Goal: Information Seeking & Learning: Learn about a topic

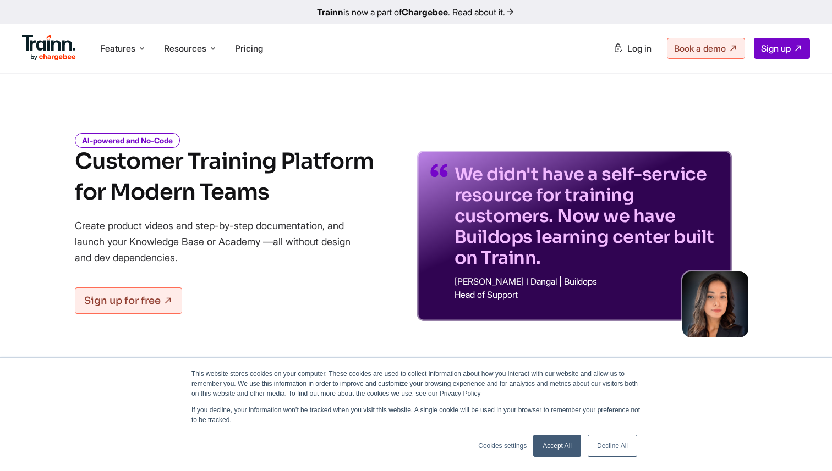
click at [608, 447] on link "Decline All" at bounding box center [612, 446] width 50 height 22
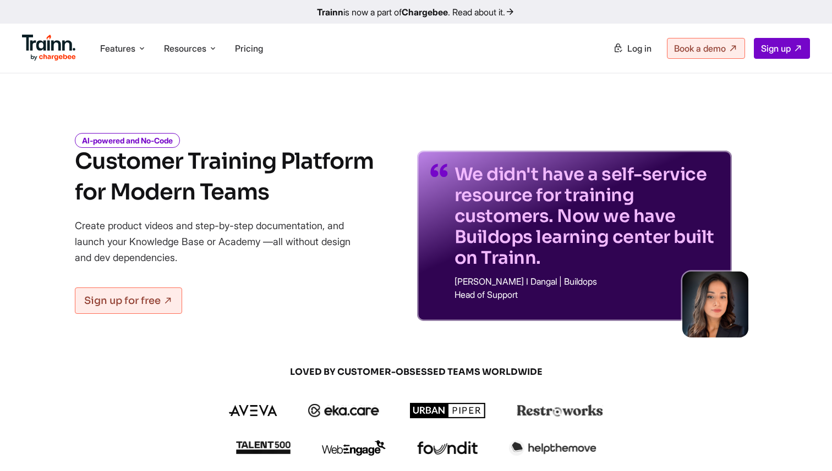
click at [360, 159] on h1 "Customer Training Platform for Modern Teams" at bounding box center [224, 177] width 299 height 62
click at [380, 147] on div "AI-powered and No-Code Customer Training Platform for Modern Teams Create produ…" at bounding box center [416, 220] width 792 height 204
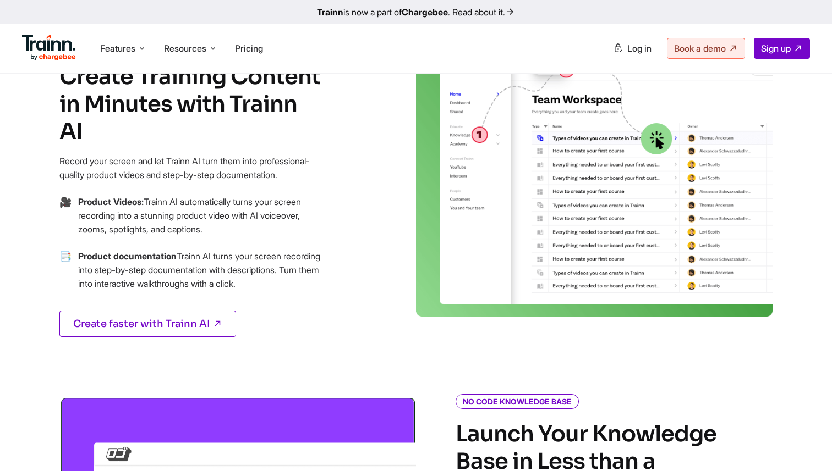
scroll to position [365, 0]
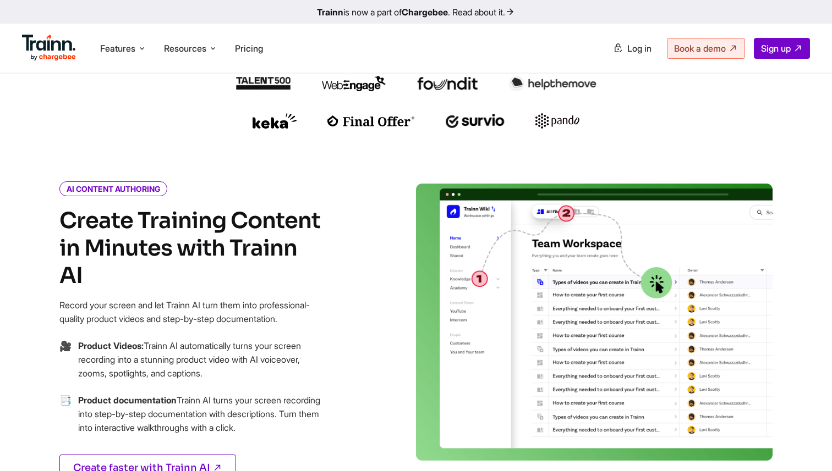
click at [365, 221] on div "AI CONTENT AUTHORING Create Training Content in Minutes with Trainn AI Record y…" at bounding box center [218, 346] width 396 height 325
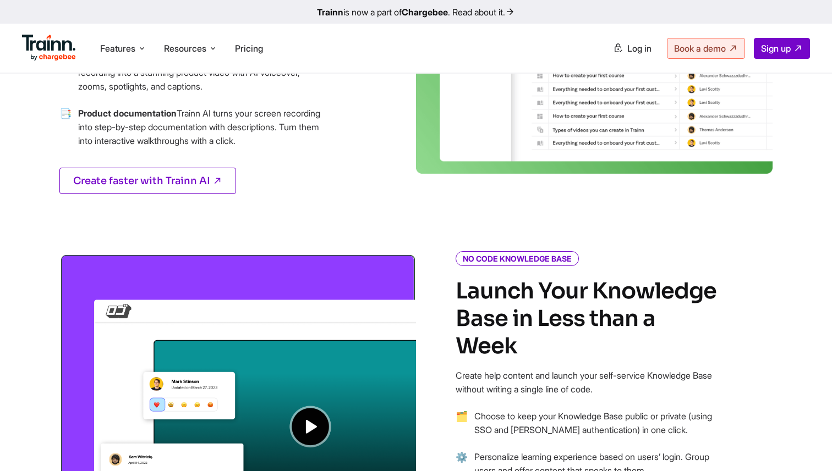
scroll to position [341, 0]
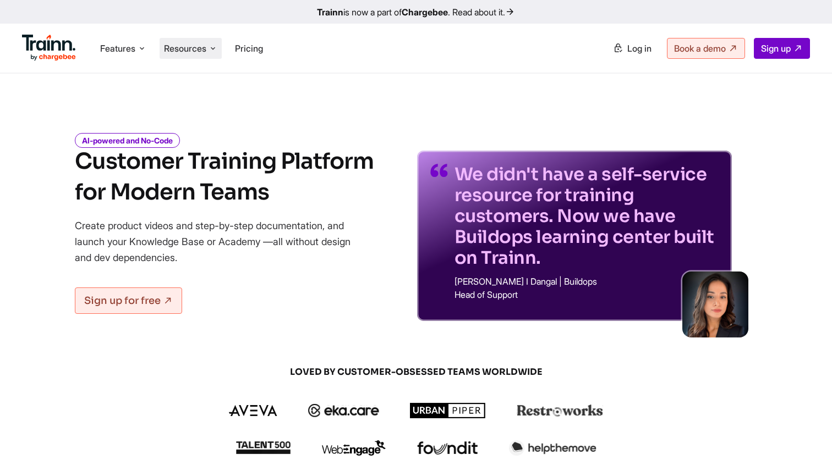
click at [195, 43] on span "Resources" at bounding box center [185, 48] width 42 height 12
click at [202, 53] on span "Resources" at bounding box center [185, 48] width 42 height 12
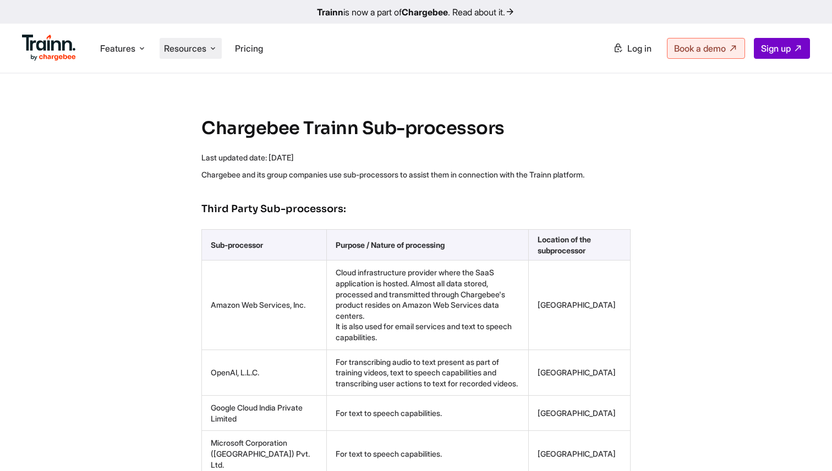
click at [180, 51] on span "Resources" at bounding box center [185, 48] width 42 height 12
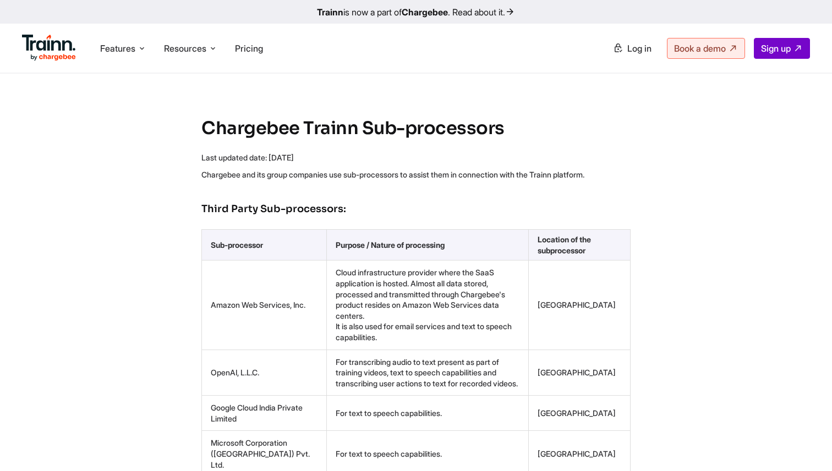
click at [476, 172] on p "Chargebee and its group companies use sub-processors to assist them in connecti…" at bounding box center [415, 174] width 429 height 11
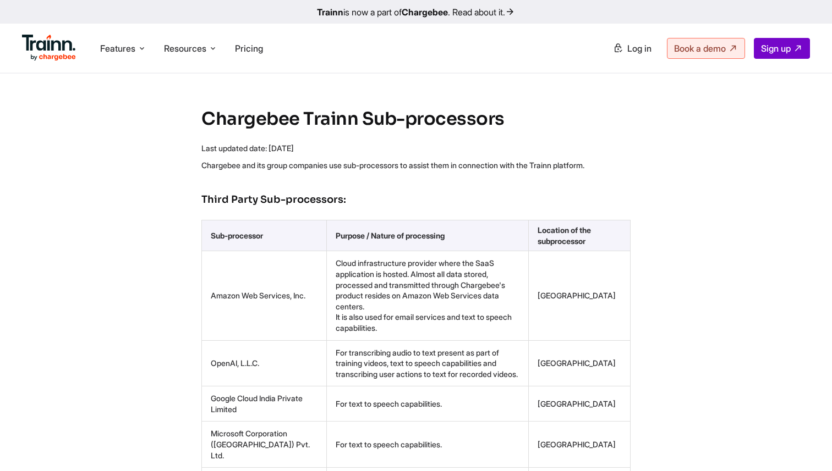
scroll to position [4, 0]
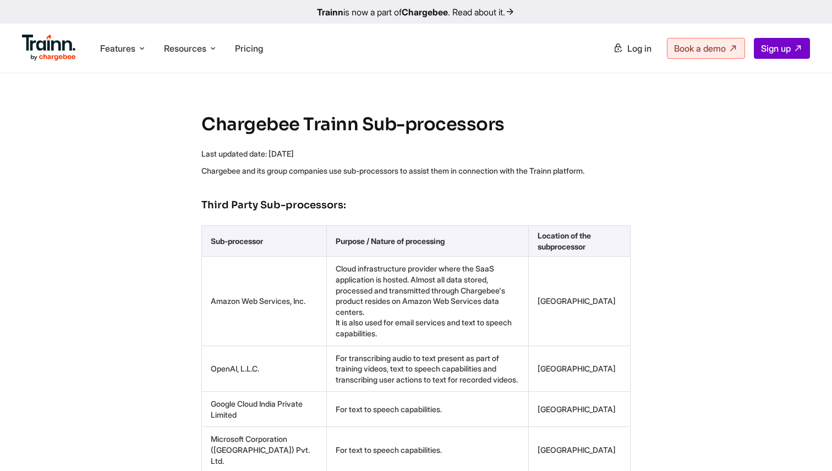
click at [488, 174] on p "Chargebee and its group companies use sub-processors to assist them in connecti…" at bounding box center [415, 171] width 429 height 11
click at [182, 47] on span "Resources" at bounding box center [185, 48] width 42 height 12
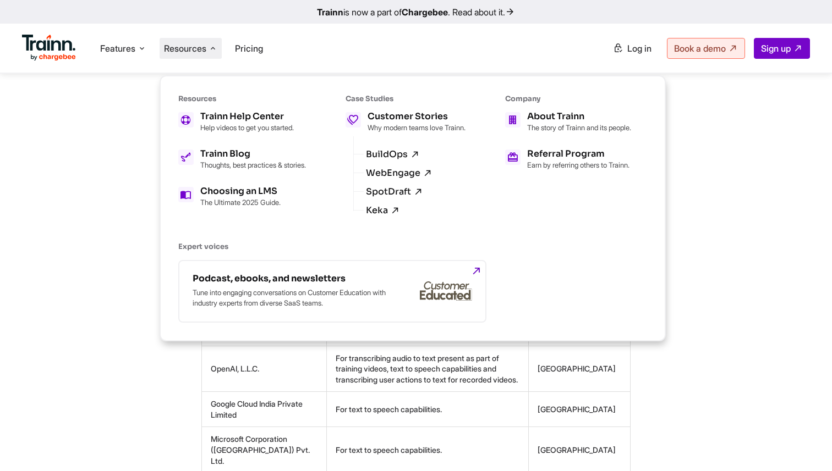
click at [231, 144] on ul "Trainn Help Center Help videos to get you started. Trainn Blog Thoughts, best p…" at bounding box center [242, 159] width 128 height 95
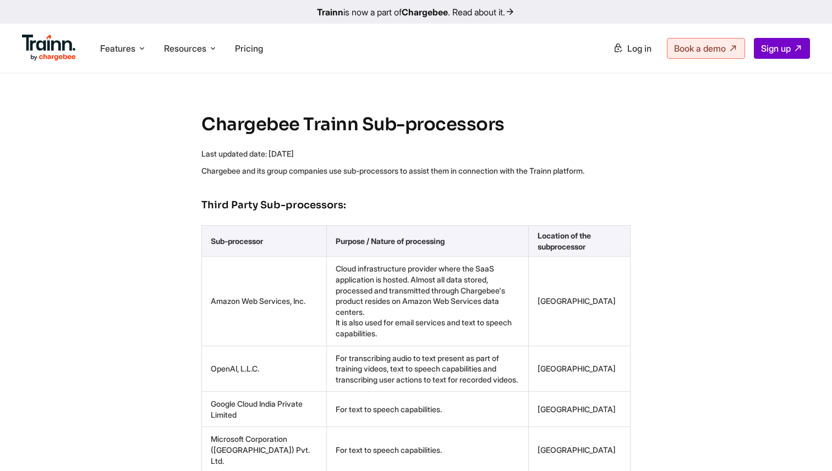
click at [216, 70] on div "Features Product Videos Create product & how-to videos in multiple languages. G…" at bounding box center [416, 48] width 832 height 49
click at [209, 51] on li "Resources Resources Trainn Help Center Help videos to get you started. Trainn B…" at bounding box center [191, 48] width 62 height 21
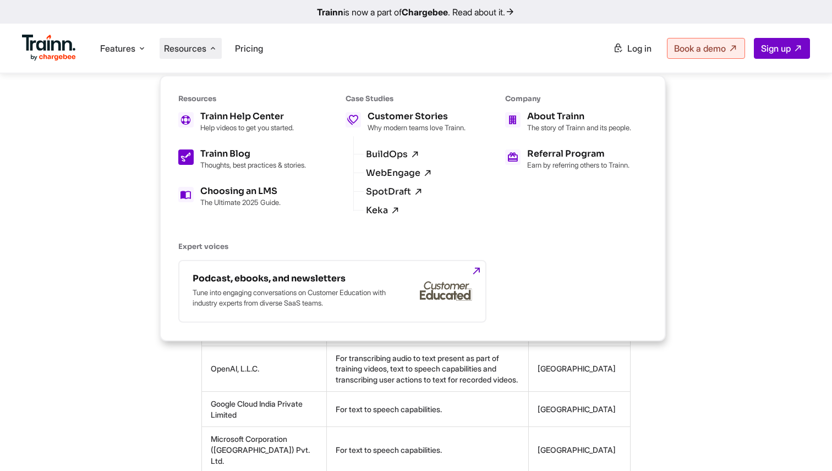
click at [261, 169] on p "Thoughts, best practices & stories." at bounding box center [253, 165] width 106 height 9
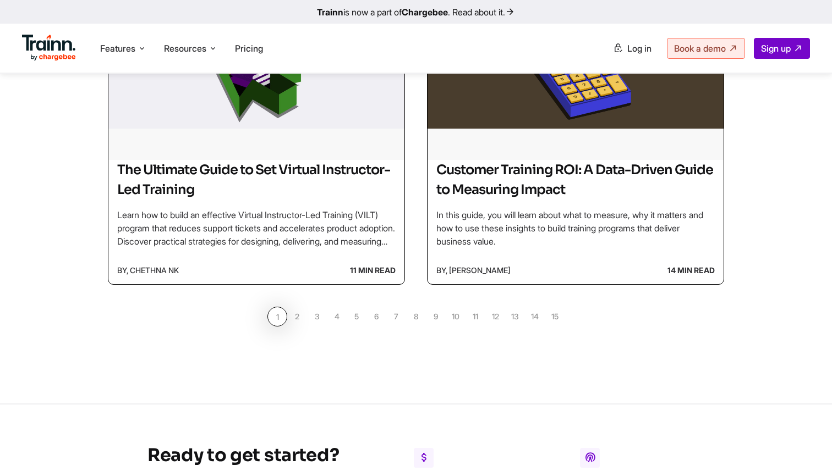
scroll to position [1030, 0]
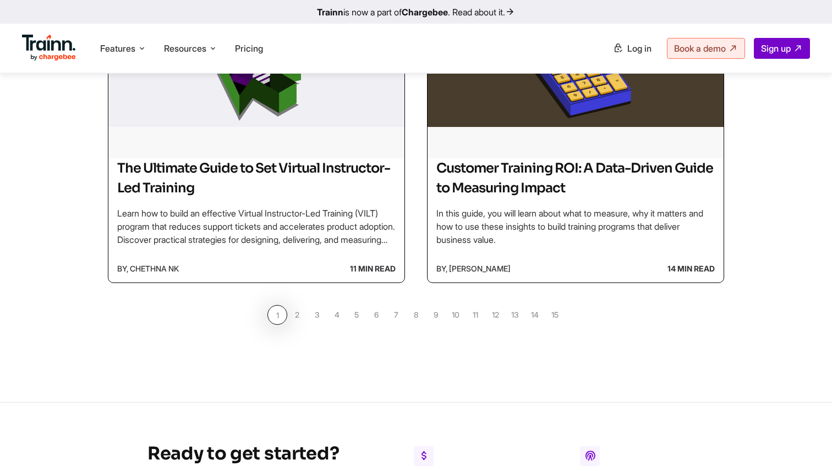
click at [296, 316] on link "2" at bounding box center [297, 315] width 20 height 20
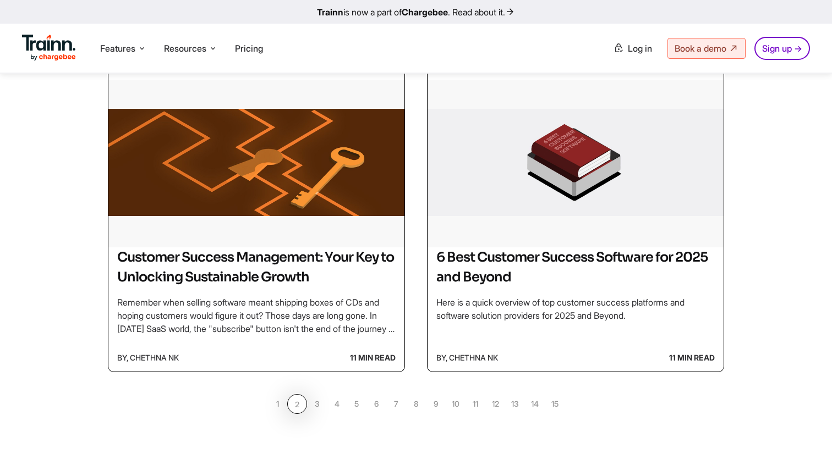
scroll to position [1020, 0]
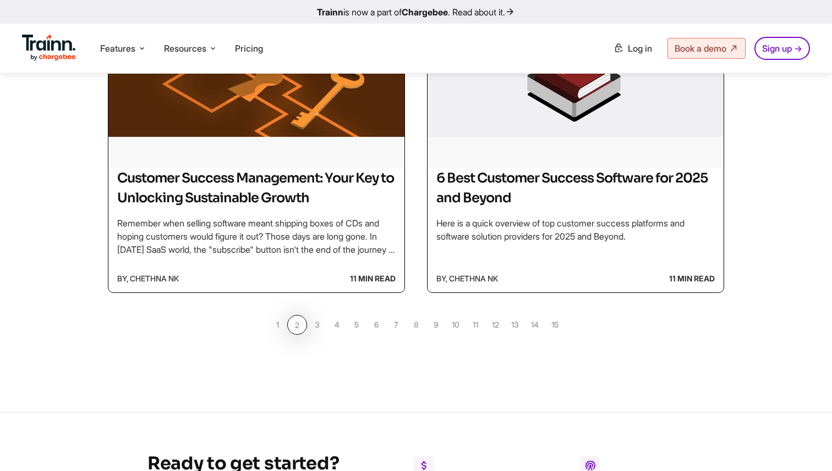
click at [318, 326] on link "3" at bounding box center [317, 325] width 20 height 20
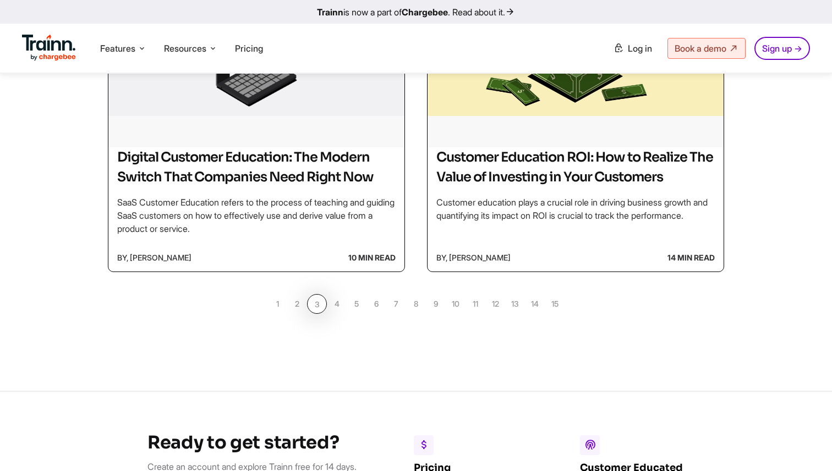
scroll to position [1051, 0]
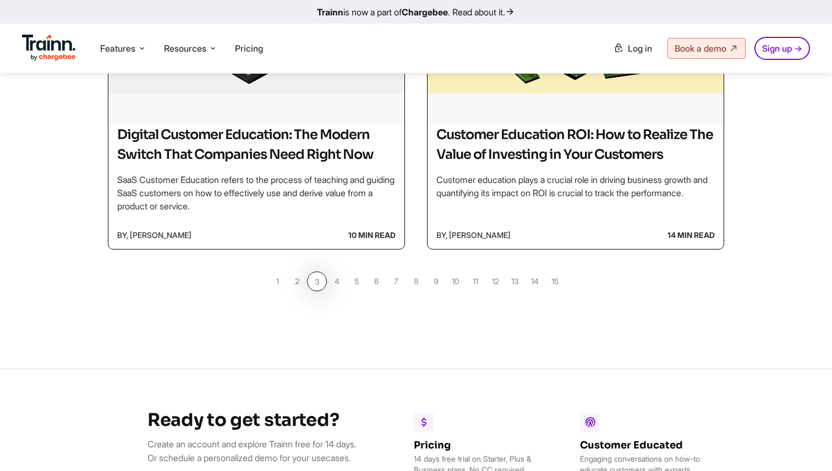
click at [332, 292] on link "4" at bounding box center [337, 282] width 20 height 20
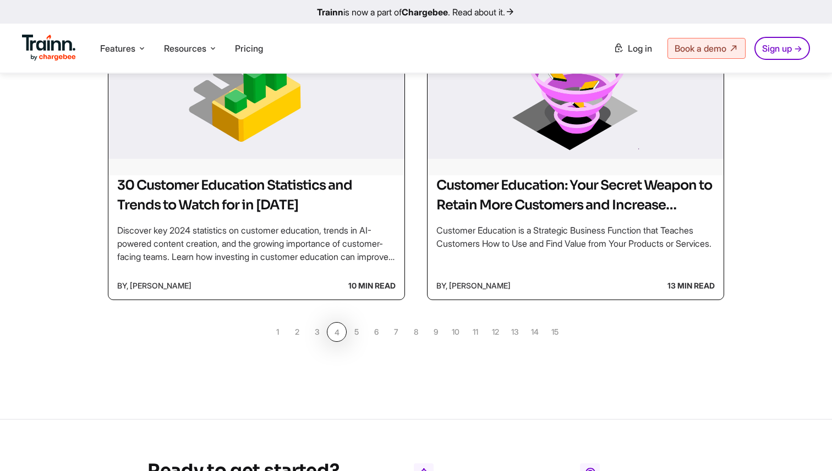
scroll to position [1067, 0]
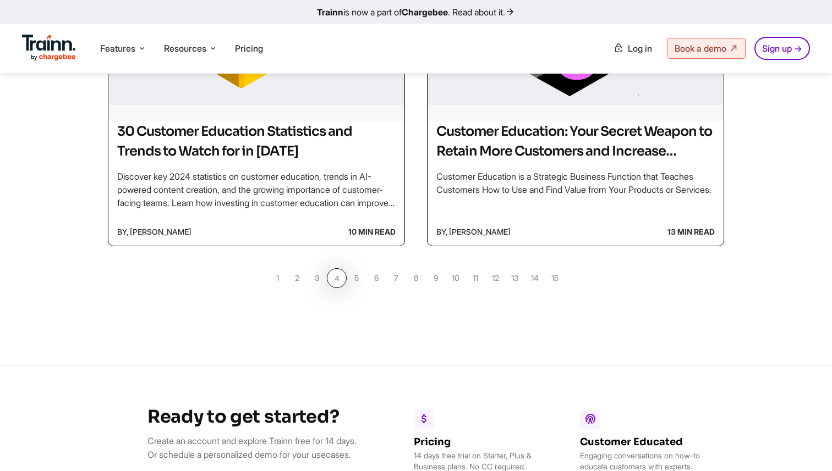
click at [356, 276] on link "5" at bounding box center [357, 278] width 20 height 20
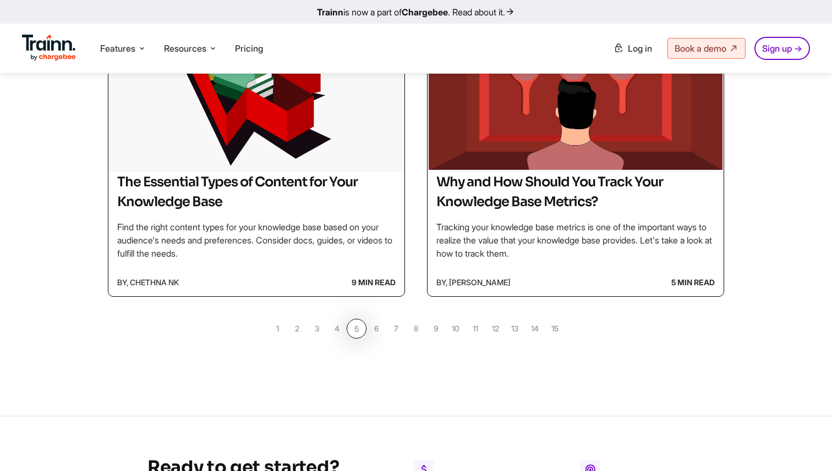
scroll to position [1036, 0]
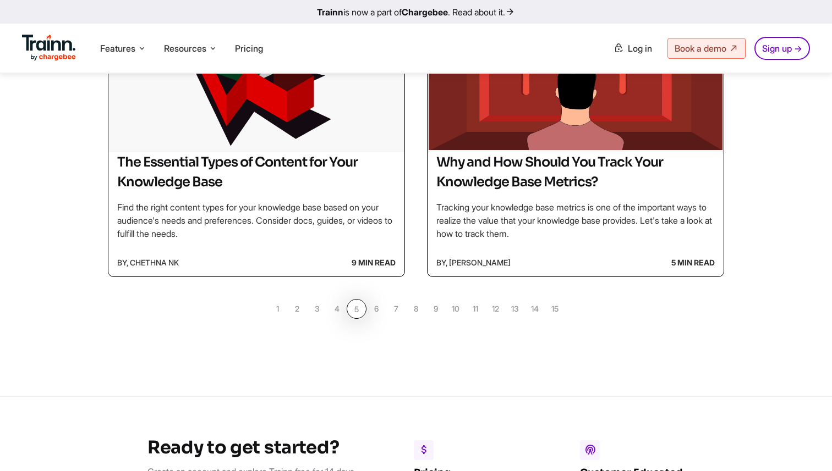
click at [377, 311] on link "6" at bounding box center [376, 309] width 20 height 20
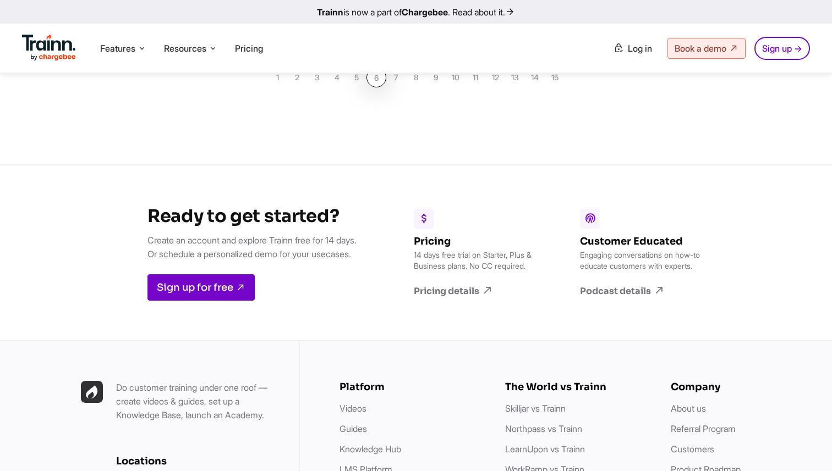
scroll to position [1390, 0]
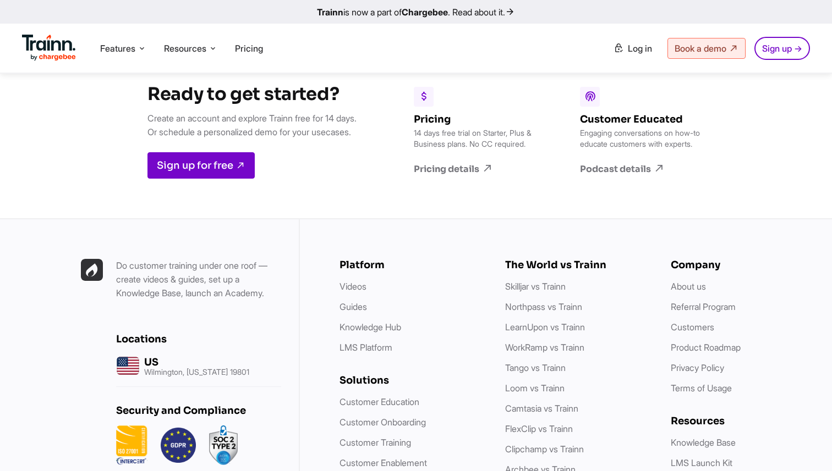
click at [142, 4] on link "Trainn is now a part of Chargebee . Read about it." at bounding box center [416, 12] width 832 height 24
